Goal: Information Seeking & Learning: Compare options

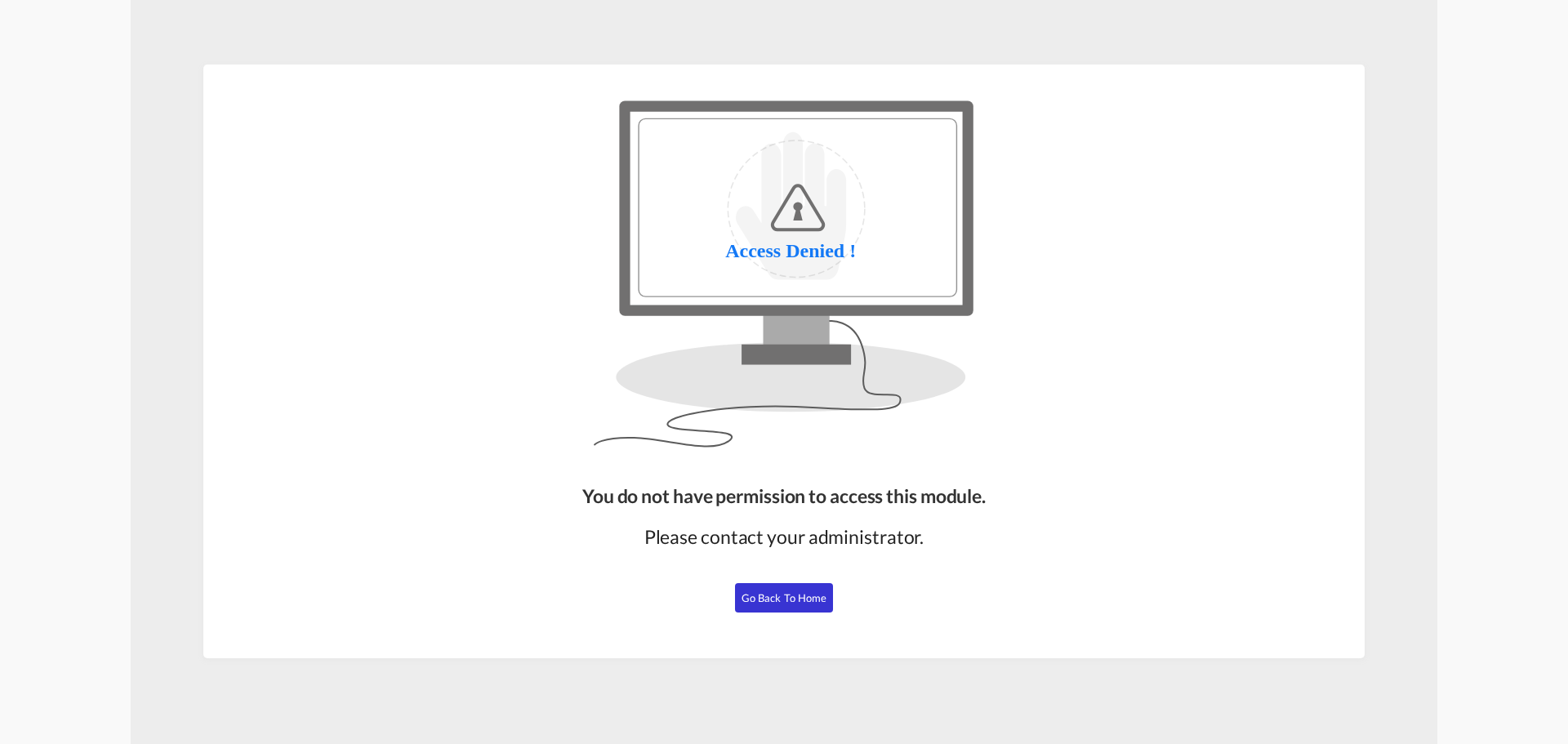
click at [796, 589] on button "Go Back to Home" at bounding box center [784, 597] width 98 height 29
